Goal: Find specific page/section: Find specific page/section

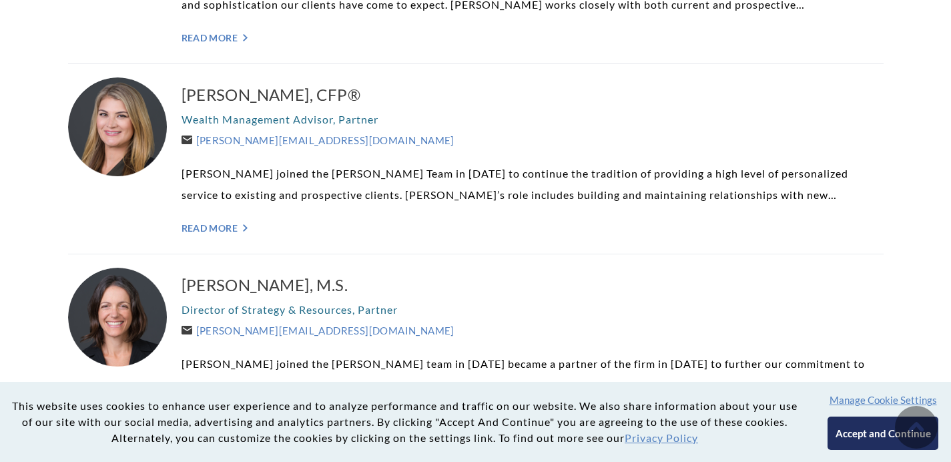
scroll to position [764, 0]
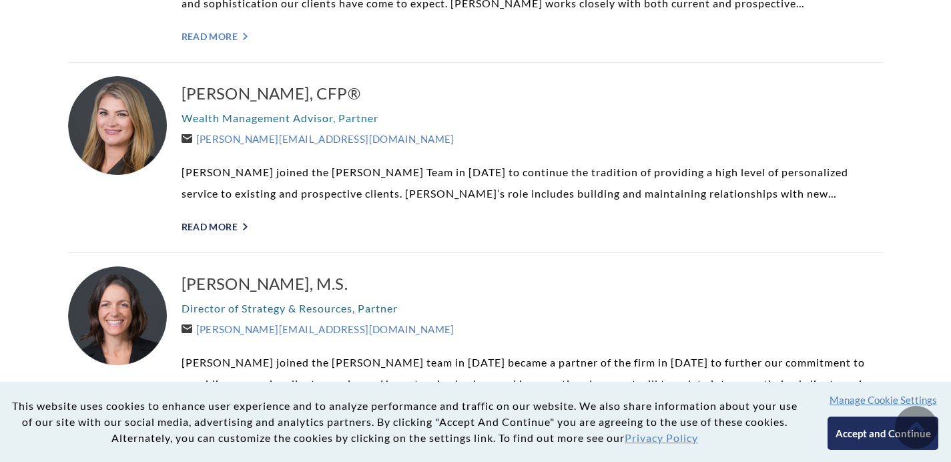
click at [226, 226] on link "Read More ">" at bounding box center [533, 226] width 702 height 11
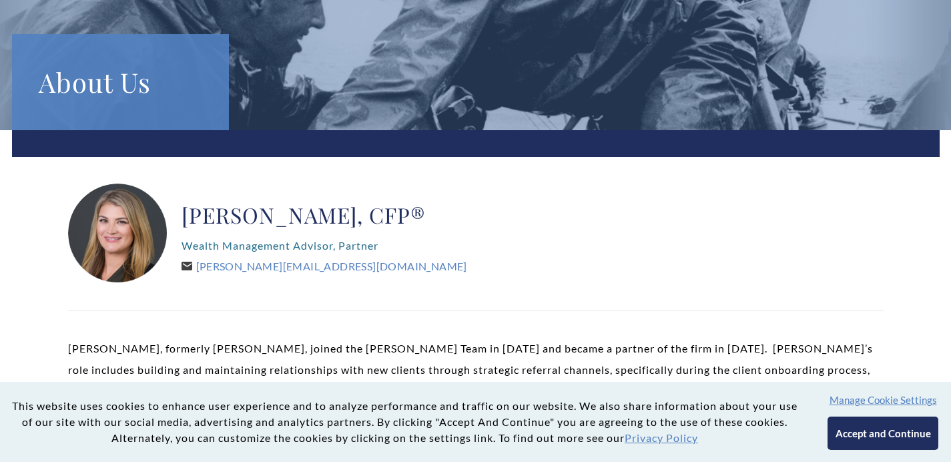
scroll to position [127, 0]
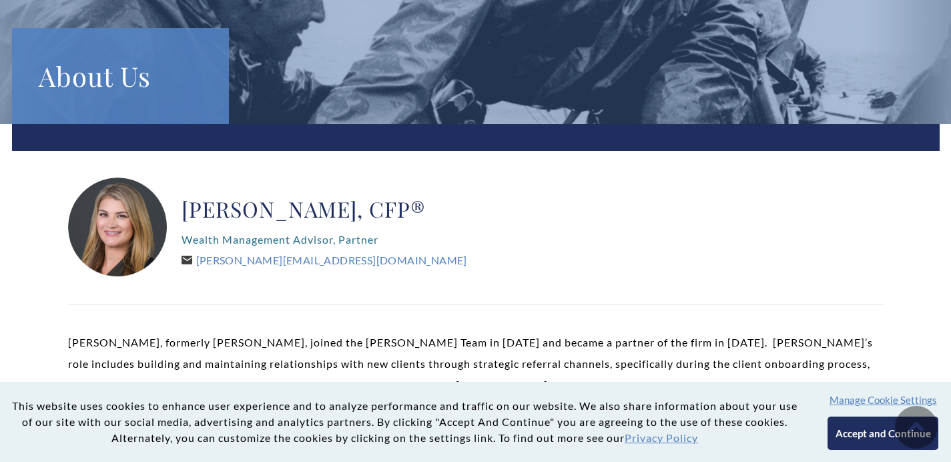
click at [830, 394] on button "Manage Cookie Settings" at bounding box center [883, 400] width 107 height 12
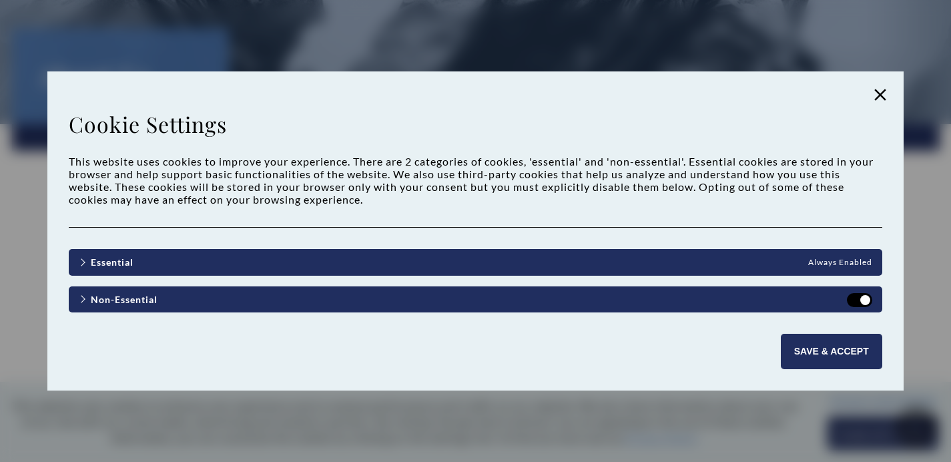
click at [111, 300] on link "Non-Essential" at bounding box center [118, 299] width 79 height 10
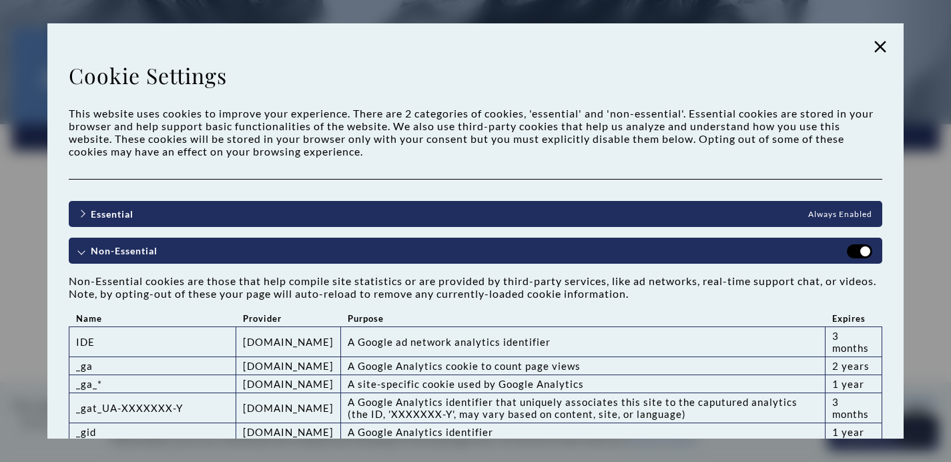
click at [847, 255] on label "Non-Essential" at bounding box center [859, 251] width 25 height 14
click at [0, 0] on input "Non-Essential" at bounding box center [0, 0] width 0 height 0
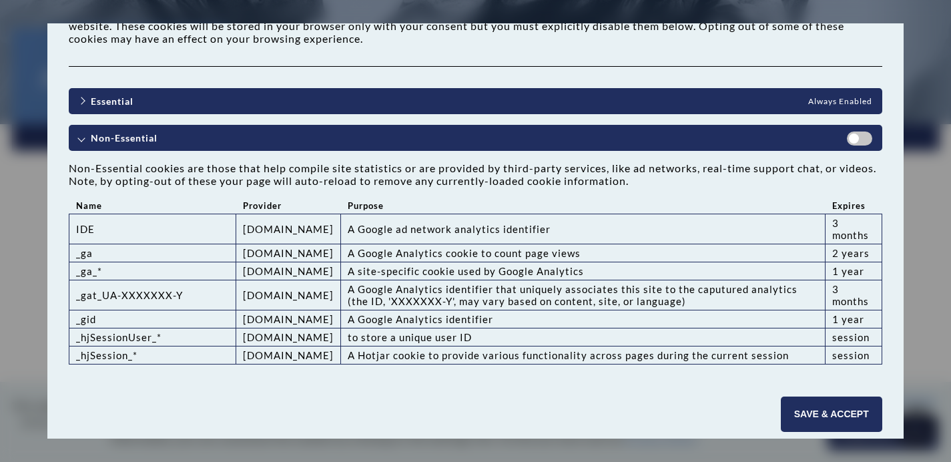
scroll to position [166, 0]
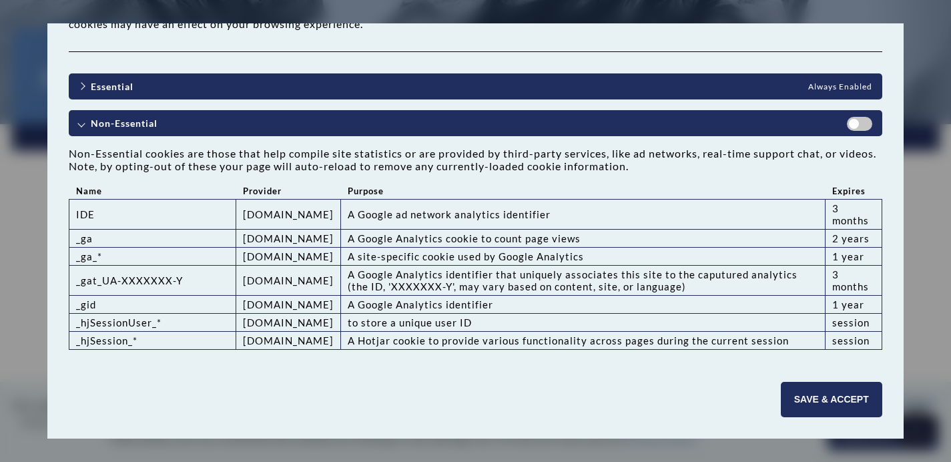
click at [781, 407] on button "Save & Accept" at bounding box center [831, 399] width 101 height 35
